Goal: Task Accomplishment & Management: Manage account settings

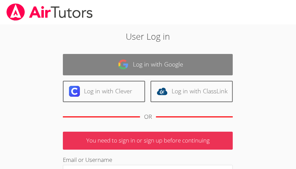
click at [204, 61] on link "Log in with Google" at bounding box center [148, 64] width 170 height 21
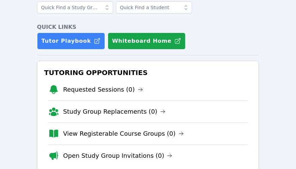
scroll to position [55, 0]
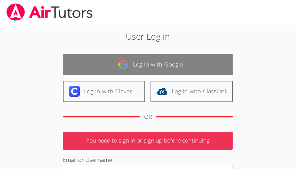
click at [111, 64] on link "Log in with Google" at bounding box center [148, 64] width 170 height 21
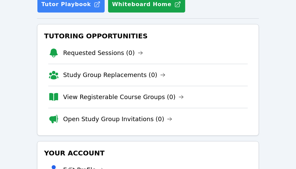
scroll to position [86, 0]
